Goal: Task Accomplishment & Management: Complete application form

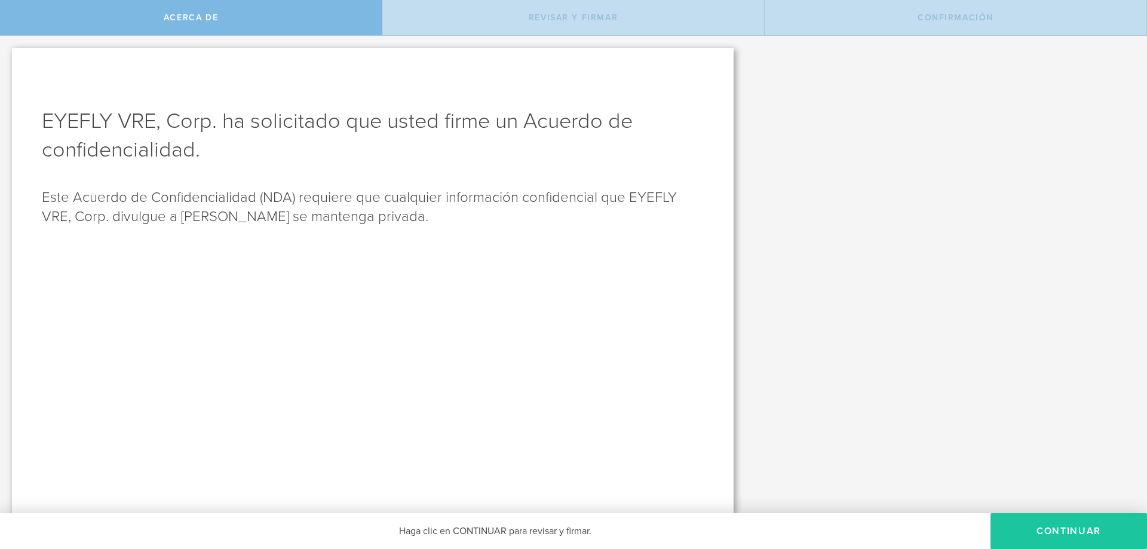
click at [1035, 533] on button "Continuar" at bounding box center [1068, 531] width 157 height 36
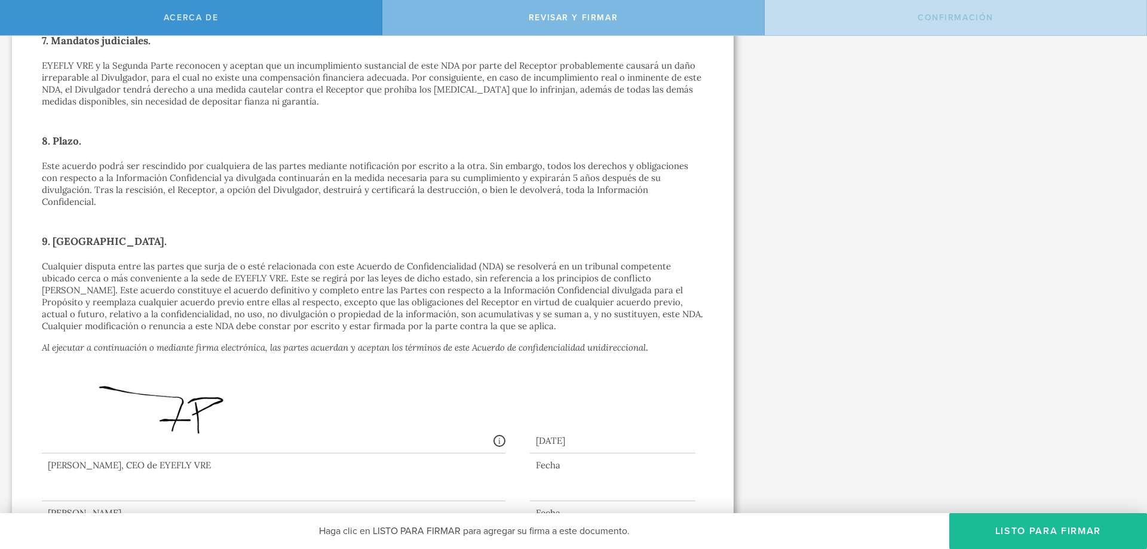
scroll to position [860, 0]
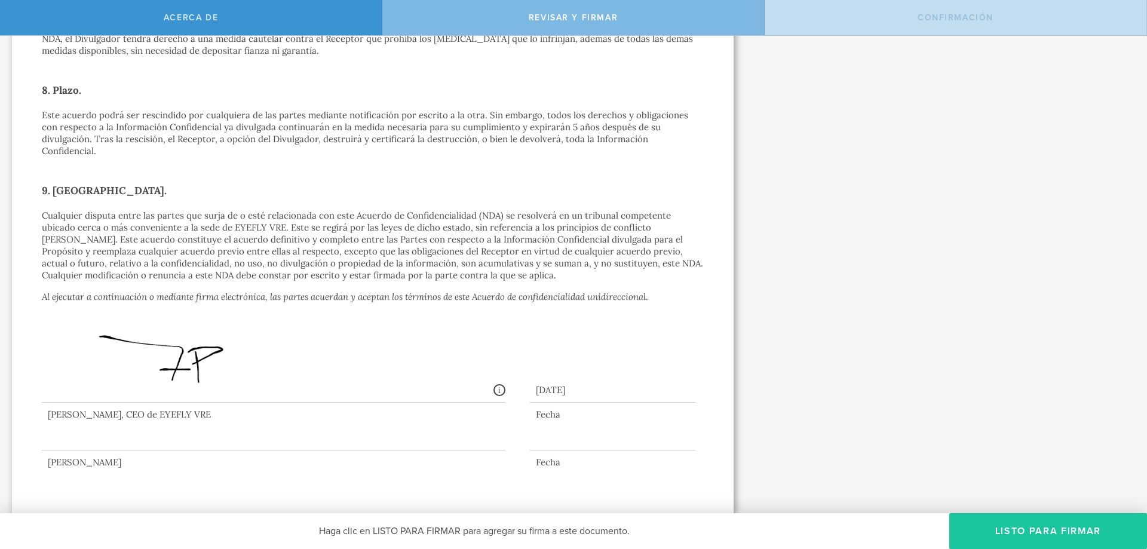
click at [1017, 527] on font "Listo para firmar" at bounding box center [1048, 531] width 106 height 12
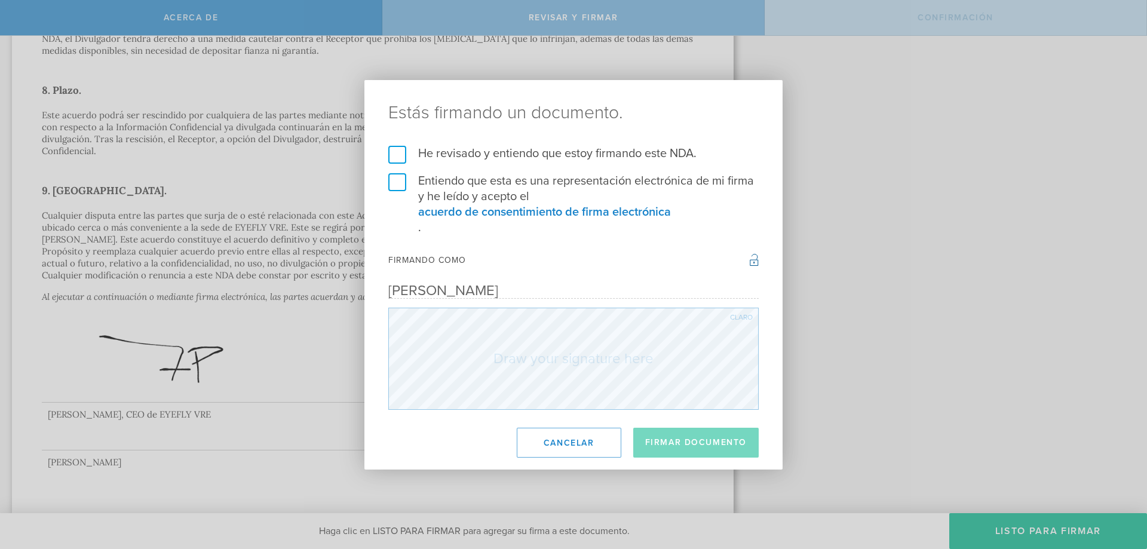
click at [394, 157] on label "He revisado y entiendo que estoy firmando este NDA." at bounding box center [573, 154] width 370 height 16
click at [0, 0] on input "He revisado y entiendo que estoy firmando este NDA." at bounding box center [0, 0] width 0 height 0
click at [398, 184] on label "Entiendo que esta es una representación electrónica de mi firma y he leído y ac…" at bounding box center [573, 204] width 370 height 62
click at [0, 0] on input "Entiendo que esta es una representación electrónica de mi firma y he leído y ac…" at bounding box center [0, 0] width 0 height 0
click at [734, 318] on font "Claro" at bounding box center [741, 317] width 23 height 7
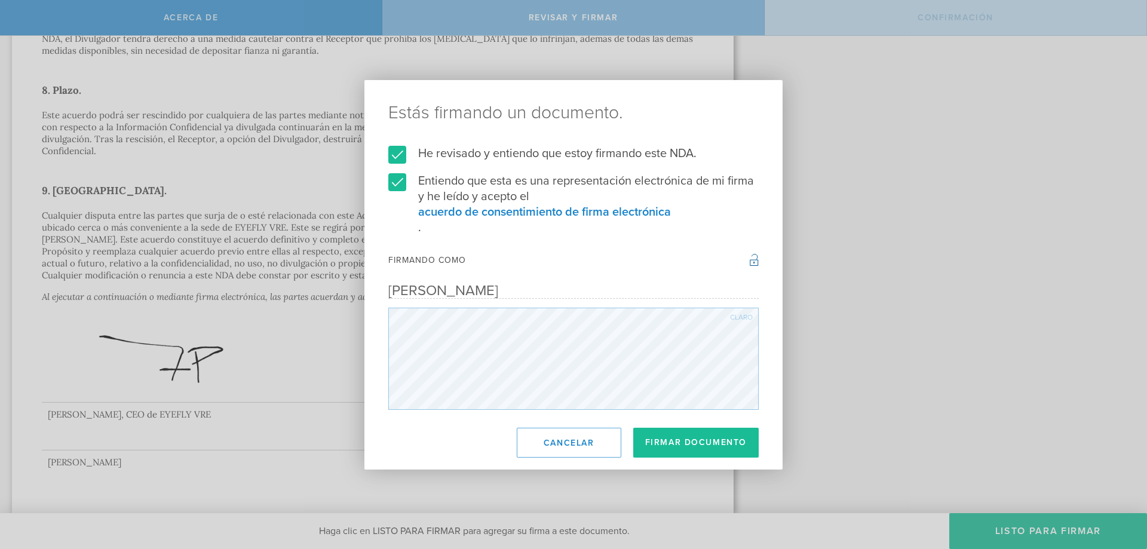
click at [735, 317] on font "Claro" at bounding box center [741, 317] width 23 height 7
click at [663, 441] on button "Firmar documento" at bounding box center [695, 443] width 125 height 30
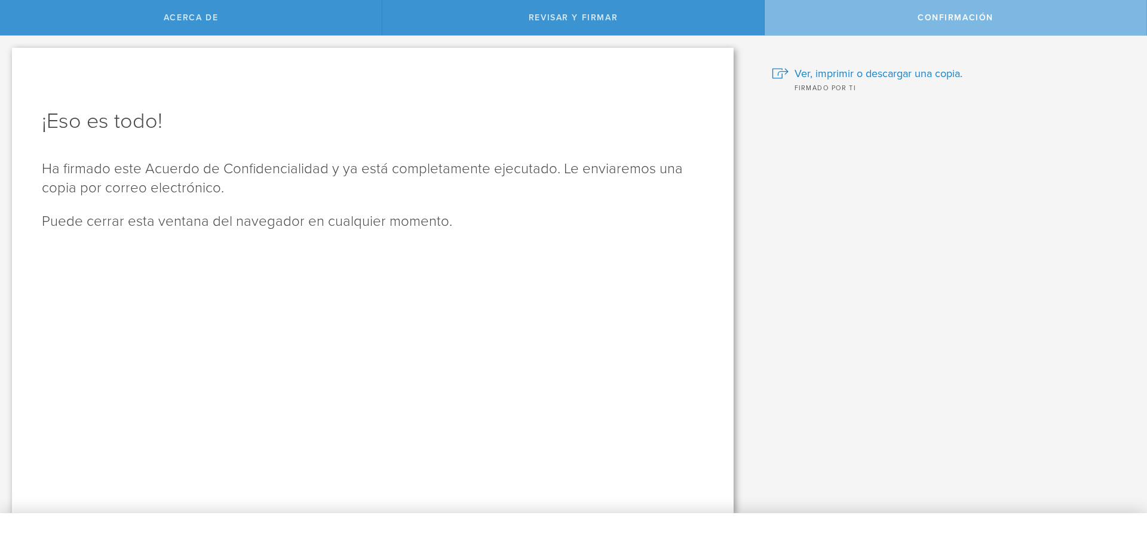
scroll to position [0, 0]
click at [909, 73] on font "Ver, imprimir o descargar una copia." at bounding box center [879, 73] width 168 height 13
